Goal: Navigation & Orientation: Find specific page/section

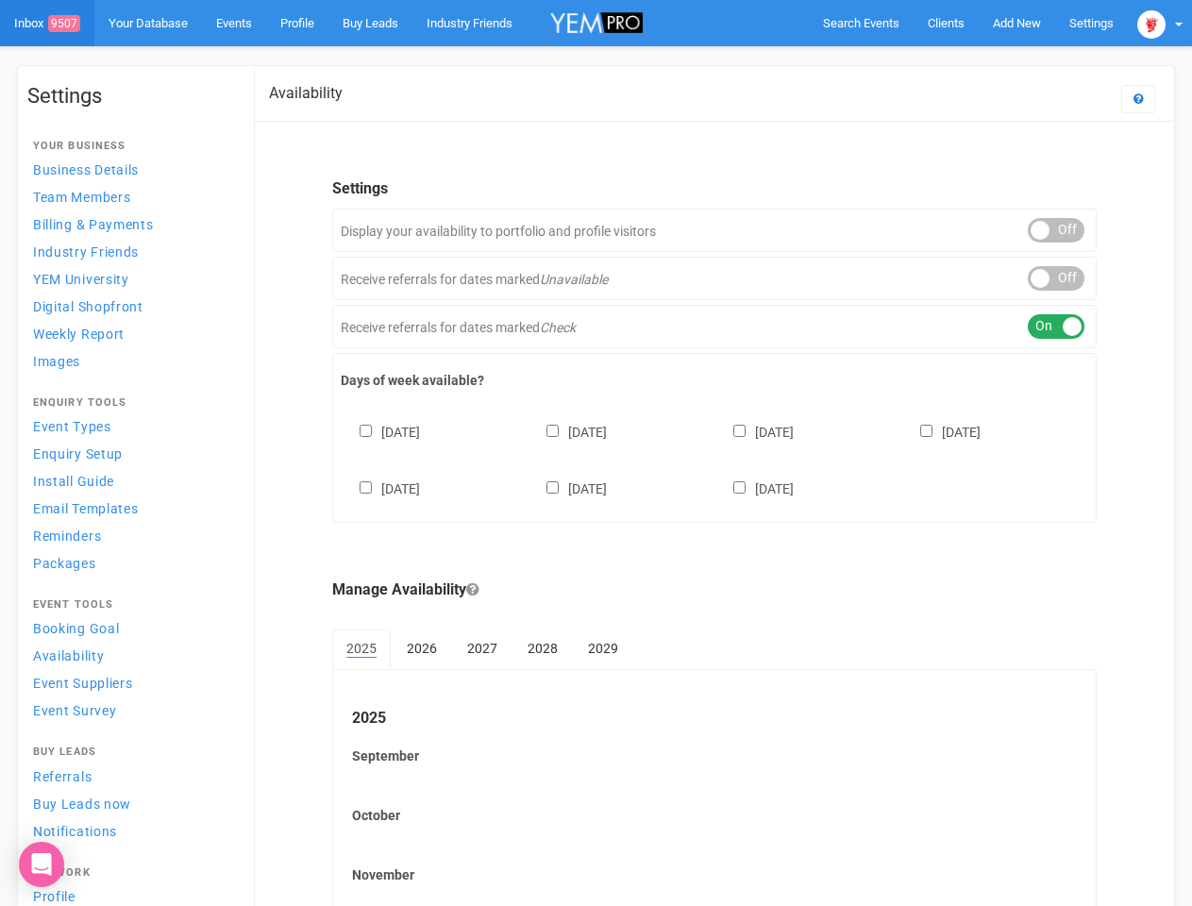
click at [595, 453] on div "[DATE] [DATE] [DATE] [DATE] [DATE] [DATE] [DATE]" at bounding box center [714, 450] width 747 height 113
click at [861, 23] on span "Search Events" at bounding box center [861, 23] width 76 height 14
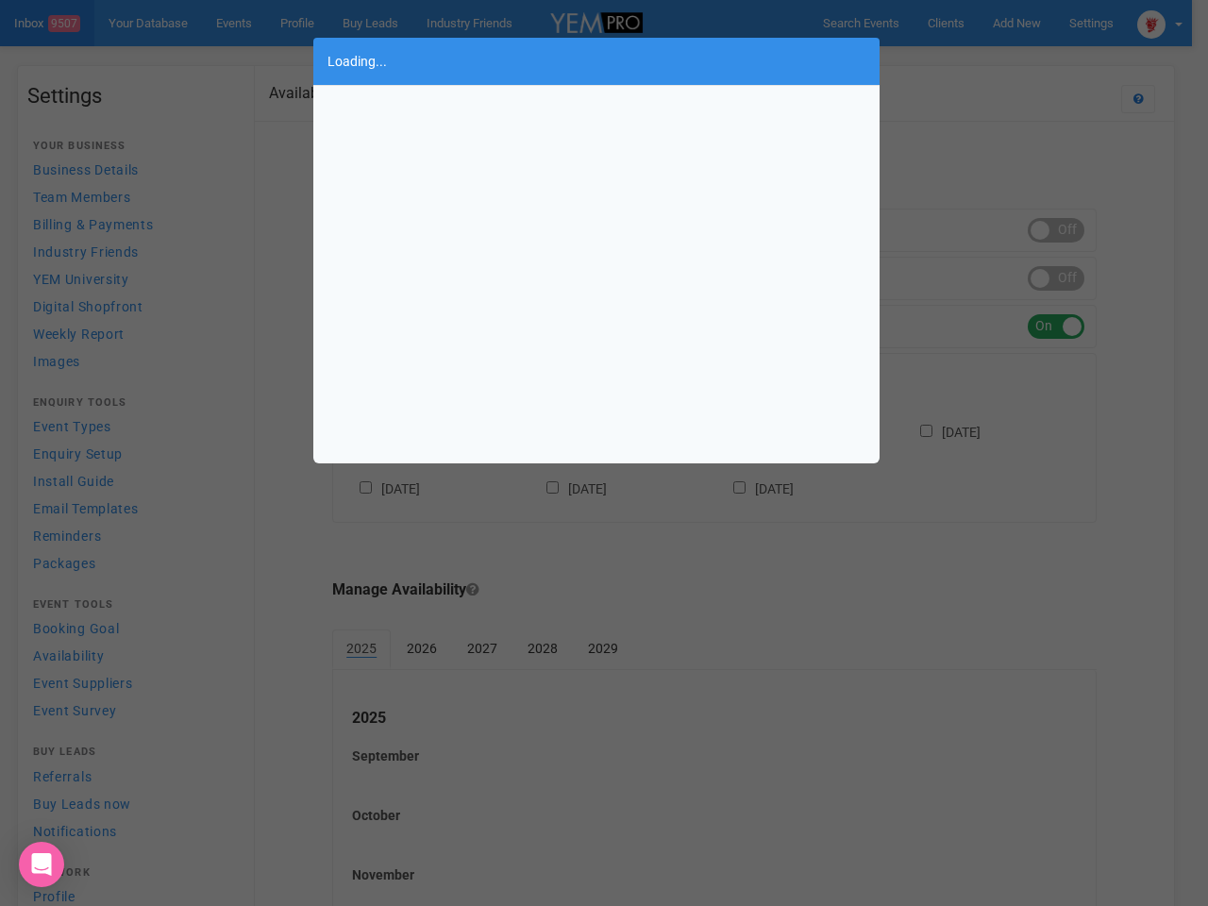
click at [1016, 23] on div "Loading..." at bounding box center [604, 453] width 1208 height 906
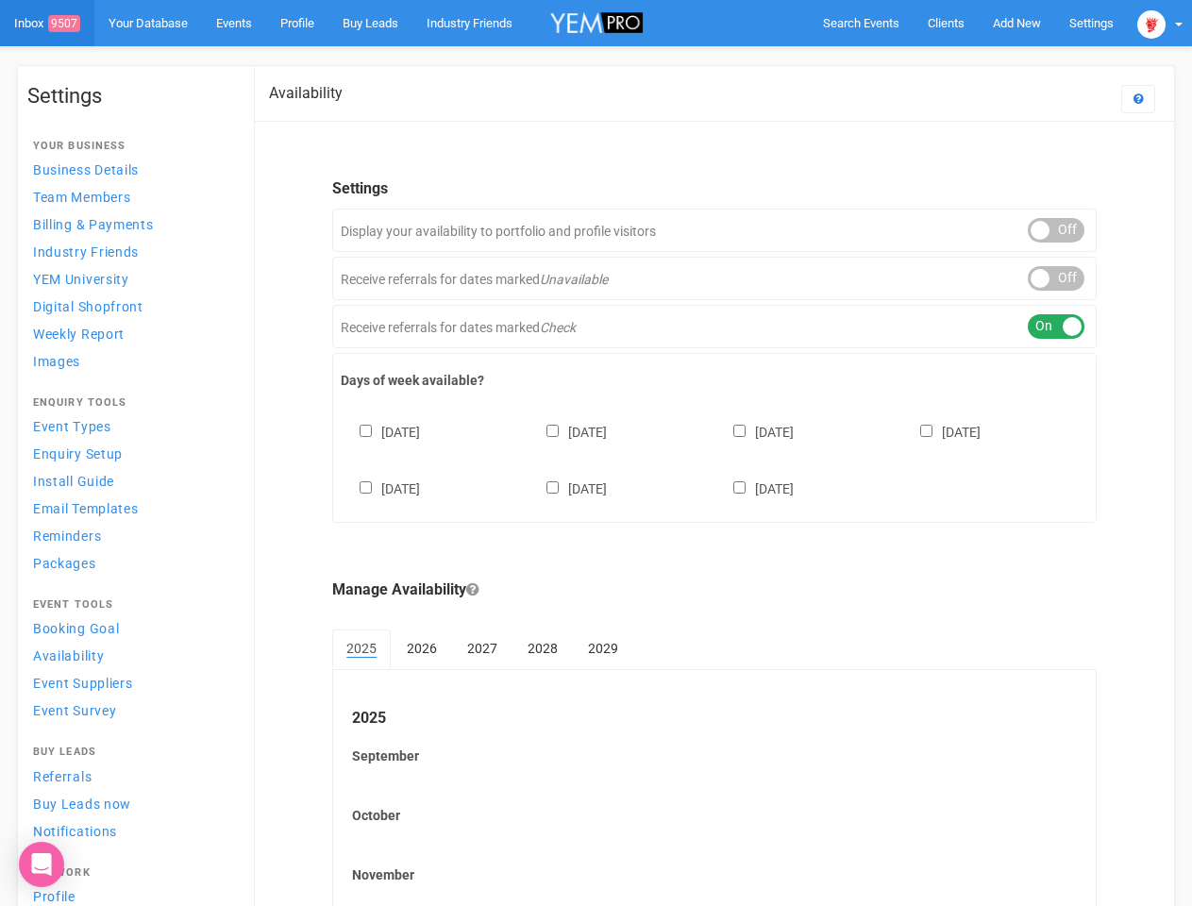
click at [973, 60] on body "Search Events Clients Add New New Client New Event New Enquiry Settings [GEOGRA…" at bounding box center [596, 546] width 1192 height 1092
click at [1160, 23] on img at bounding box center [1151, 24] width 28 height 28
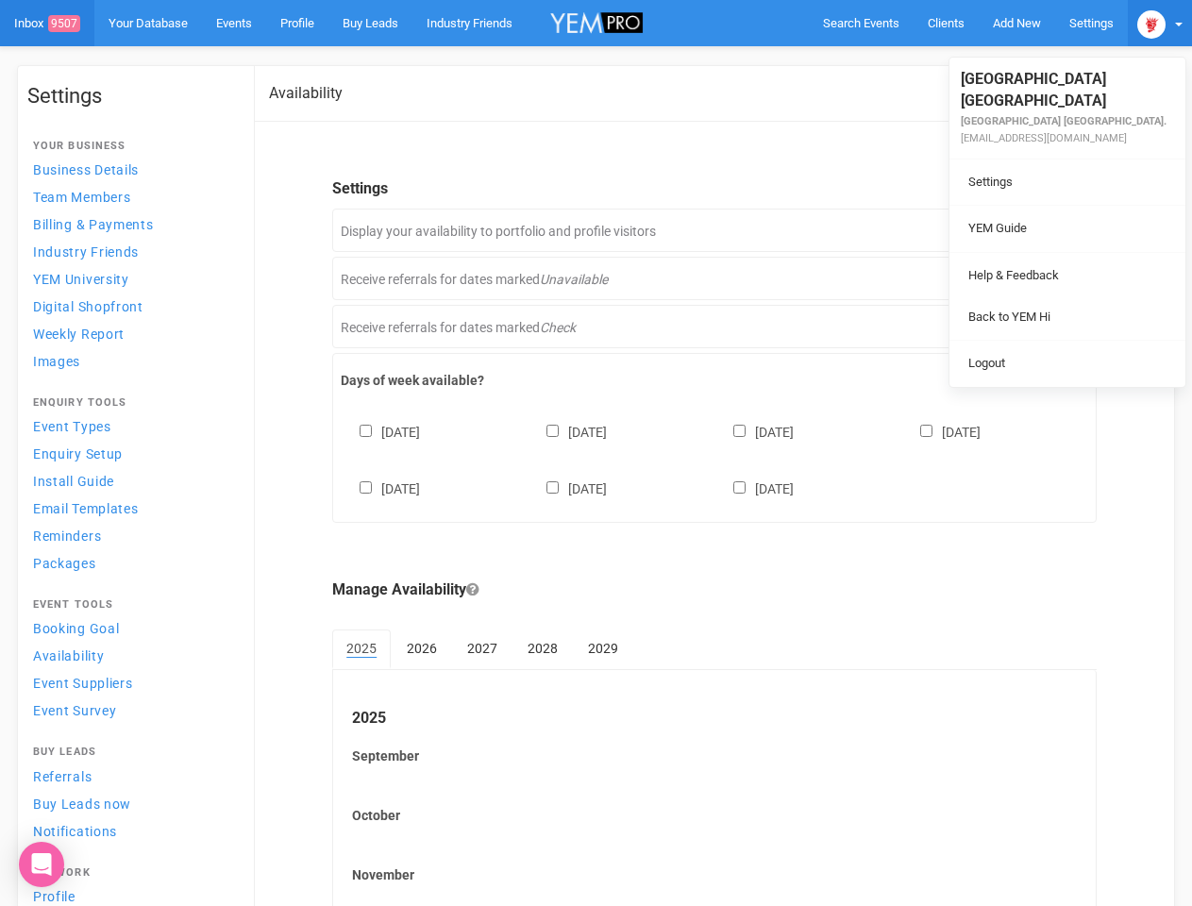
click at [1056, 252] on li at bounding box center [1067, 252] width 236 height 1
click at [1056, 299] on li "Back to YEM Hi" at bounding box center [1067, 317] width 236 height 37
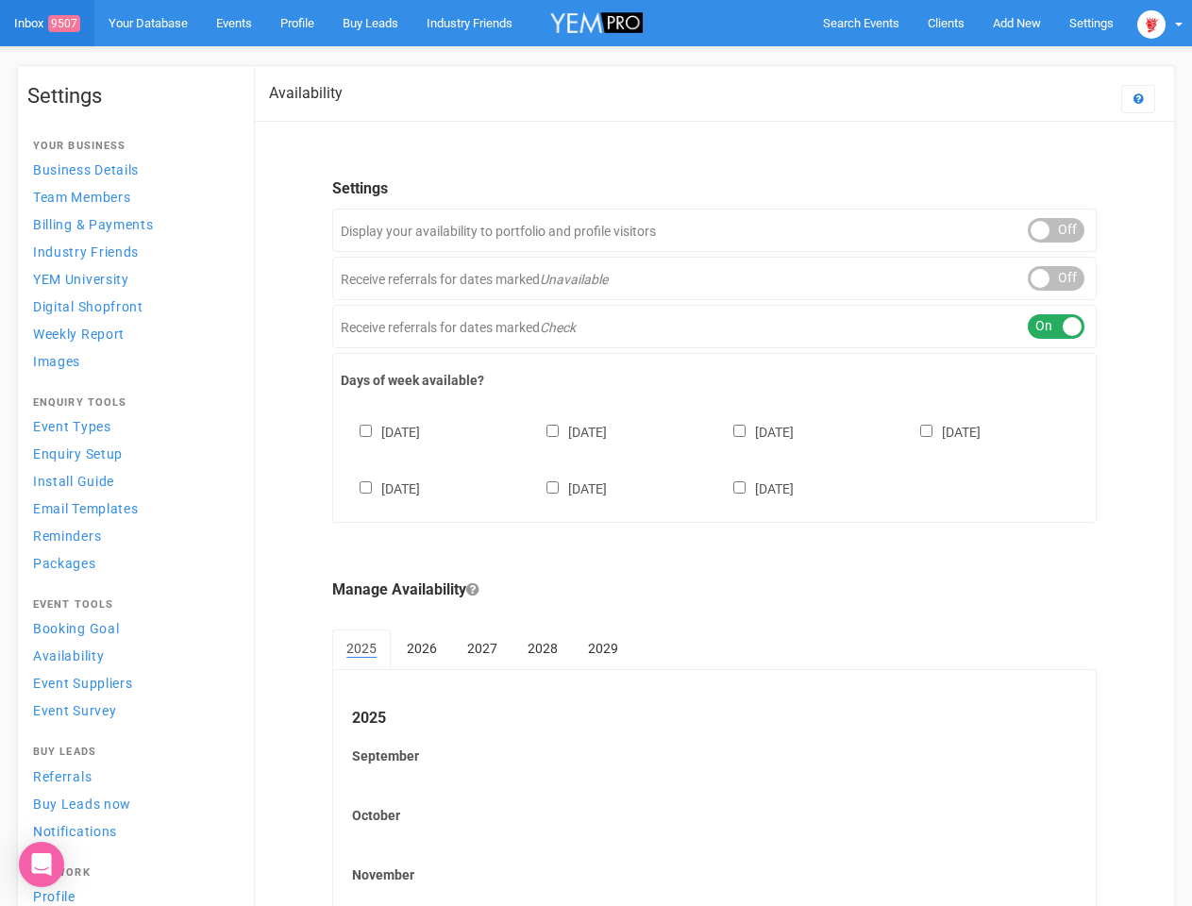
click at [1056, 327] on li "Logout" at bounding box center [1067, 344] width 236 height 37
click at [714, 458] on div "[DATE] [DATE] [DATE] [DATE] [DATE] [DATE] [DATE]" at bounding box center [714, 450] width 747 height 113
